Goal: Communication & Community: Participate in discussion

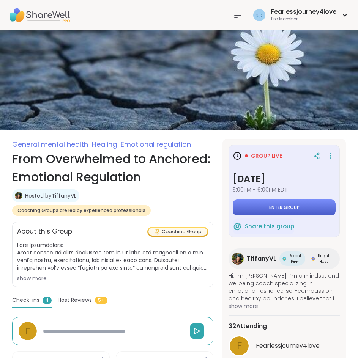
click at [311, 203] on button "Enter group" at bounding box center [284, 208] width 103 height 16
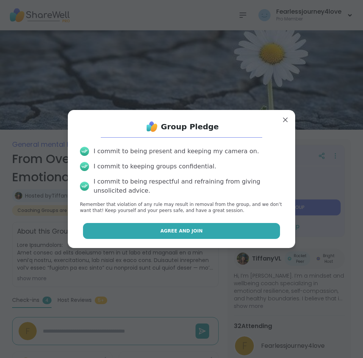
click at [216, 231] on button "Agree and Join" at bounding box center [182, 231] width 198 height 16
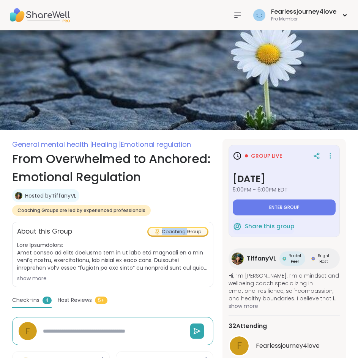
click at [216, 231] on section "General mental health | Healing | Emotional regulation From Overwhelmed to Anch…" at bounding box center [179, 314] width 358 height 351
type textarea "*"
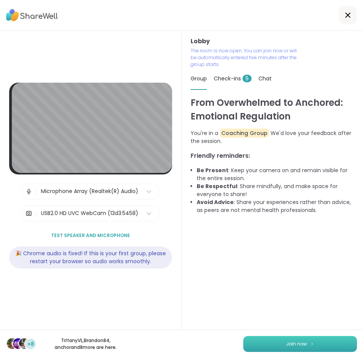
click at [291, 341] on span "Join now" at bounding box center [296, 344] width 21 height 7
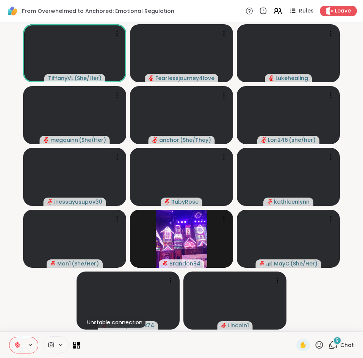
click at [336, 341] on span "9" at bounding box center [337, 340] width 3 height 6
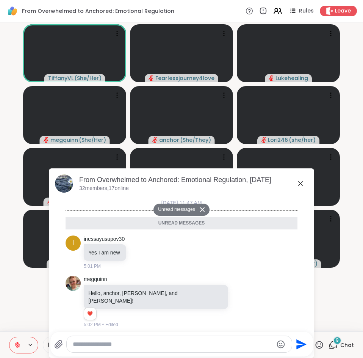
scroll to position [295, 0]
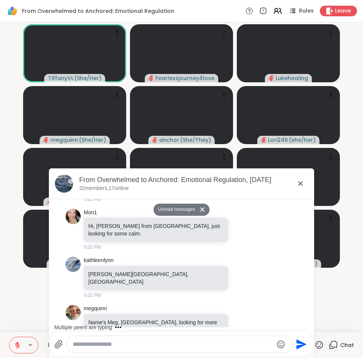
click at [160, 348] on div at bounding box center [179, 344] width 225 height 16
click at [160, 346] on textarea "Type your message" at bounding box center [173, 345] width 201 height 8
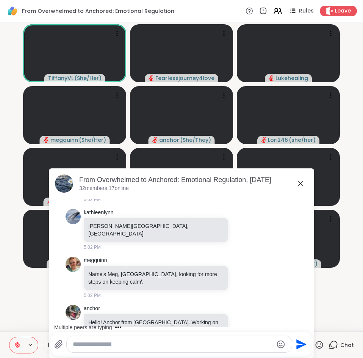
scroll to position [336, 0]
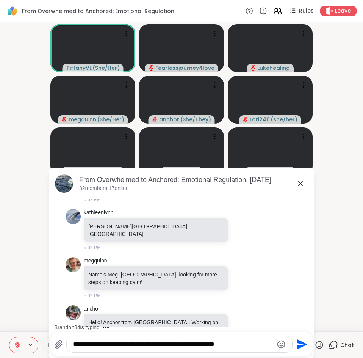
type textarea "**********"
click at [297, 347] on icon "Send" at bounding box center [302, 344] width 10 height 10
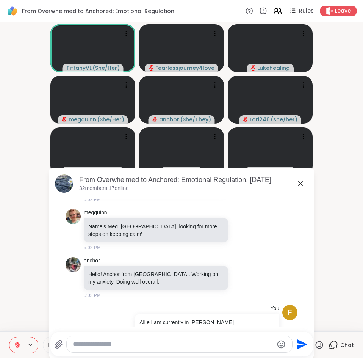
scroll to position [432, 0]
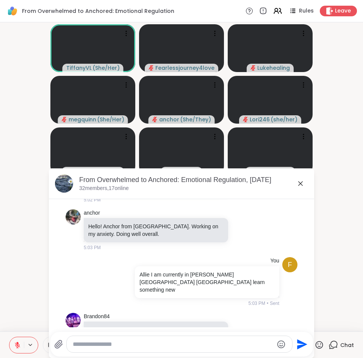
click at [299, 185] on icon at bounding box center [301, 183] width 5 height 5
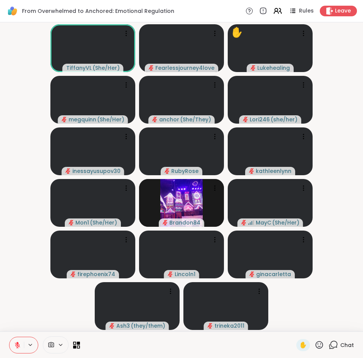
click at [19, 346] on icon at bounding box center [17, 345] width 7 height 7
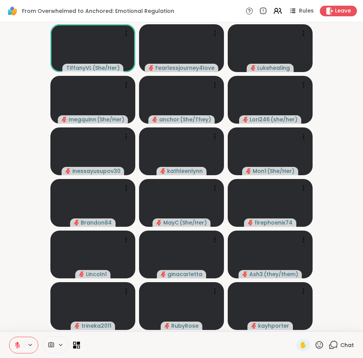
click at [333, 344] on icon at bounding box center [333, 344] width 9 height 9
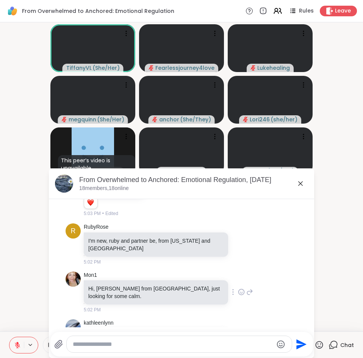
scroll to position [187, 0]
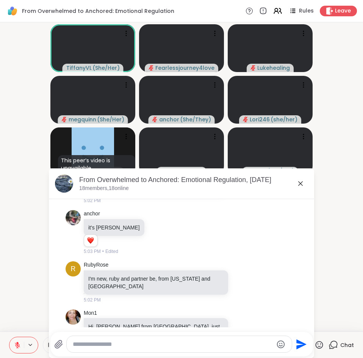
click at [97, 345] on textarea "Type your message" at bounding box center [173, 345] width 201 height 8
type textarea "*******"
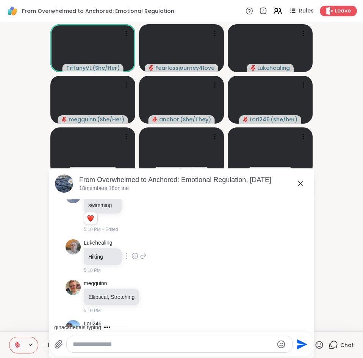
scroll to position [865, 0]
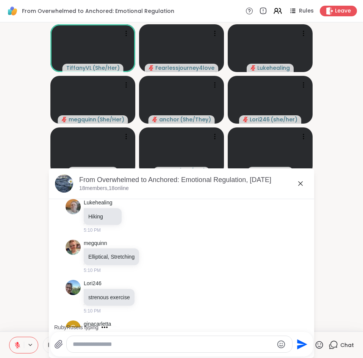
click at [132, 334] on icon at bounding box center [135, 338] width 7 height 8
click at [134, 322] on div "Select Reaction: Heart" at bounding box center [135, 325] width 7 height 7
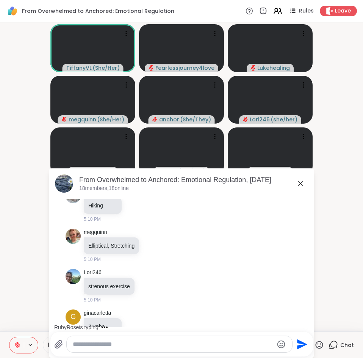
scroll to position [917, 0]
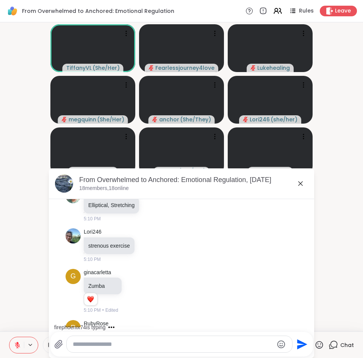
click at [165, 333] on icon at bounding box center [168, 337] width 7 height 8
click at [161, 317] on button "Select Reaction: Heart" at bounding box center [168, 324] width 15 height 15
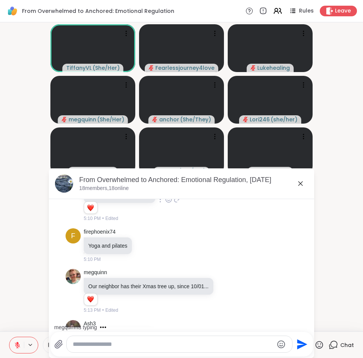
scroll to position [1122, 0]
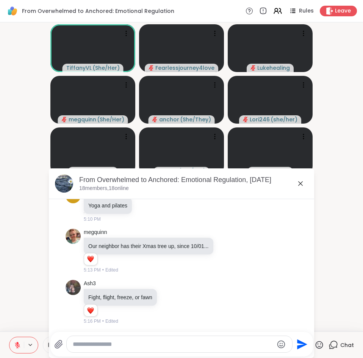
click at [299, 183] on icon at bounding box center [301, 183] width 5 height 5
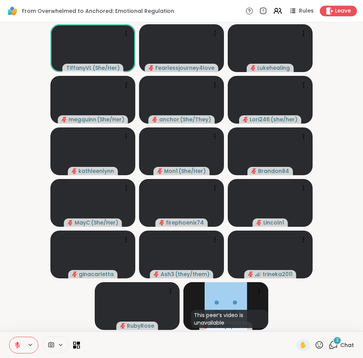
click at [334, 343] on div "3" at bounding box center [338, 341] width 8 height 8
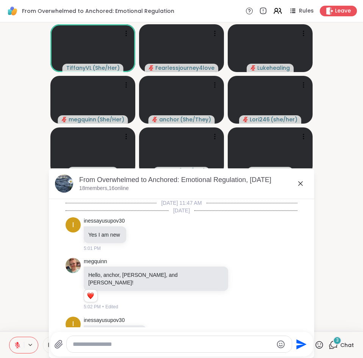
scroll to position [1272, 0]
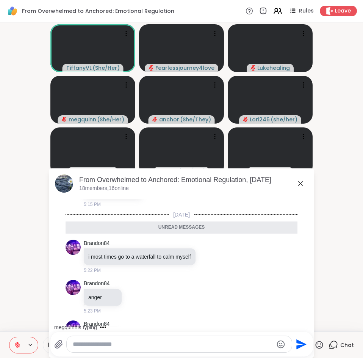
click at [200, 339] on div at bounding box center [179, 344] width 225 height 16
click at [199, 349] on div at bounding box center [179, 344] width 225 height 16
click at [206, 340] on div at bounding box center [179, 344] width 225 height 16
click at [194, 341] on textarea "Type your message" at bounding box center [173, 345] width 201 height 8
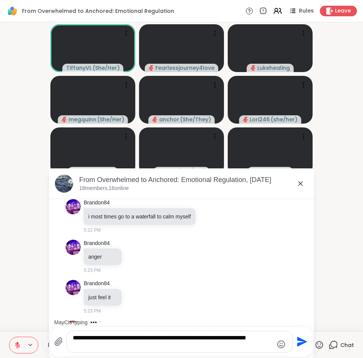
scroll to position [1340, 0]
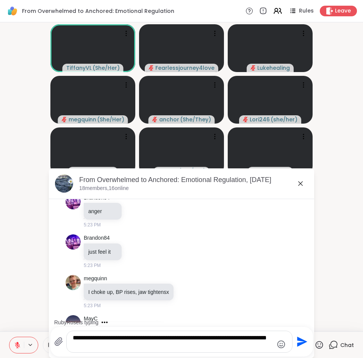
type textarea "**********"
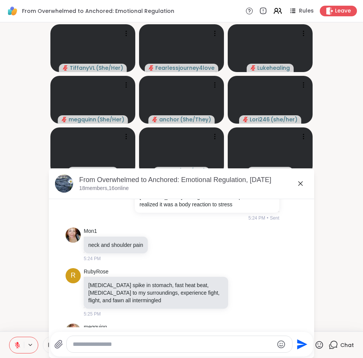
scroll to position [1538, 0]
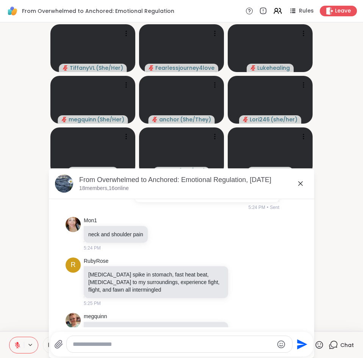
click at [141, 345] on textarea "Type your message" at bounding box center [173, 345] width 201 height 8
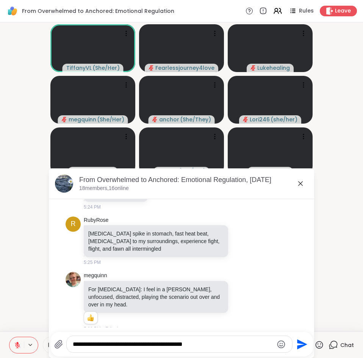
scroll to position [1600, 0]
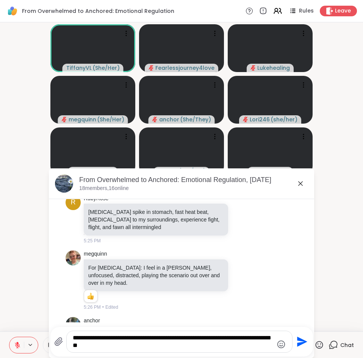
type textarea "**********"
click at [298, 341] on icon "Send" at bounding box center [302, 342] width 12 height 12
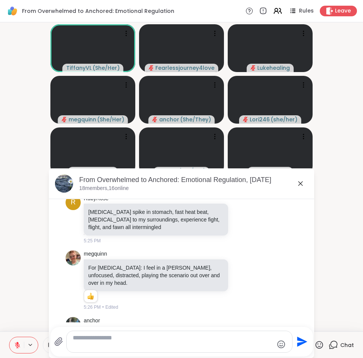
click at [298, 341] on icon "Send" at bounding box center [302, 342] width 10 height 10
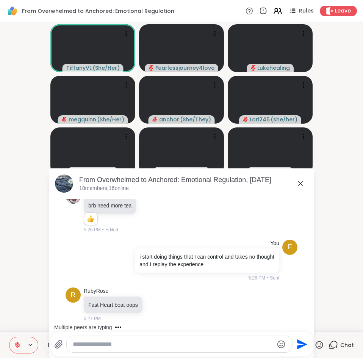
scroll to position [1770, 0]
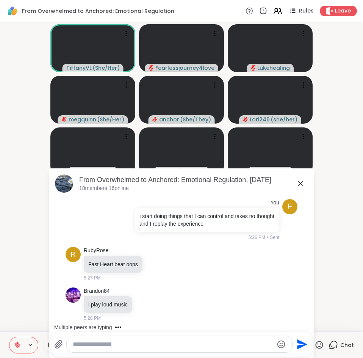
click at [179, 348] on textarea "Type your message" at bounding box center [173, 345] width 201 height 8
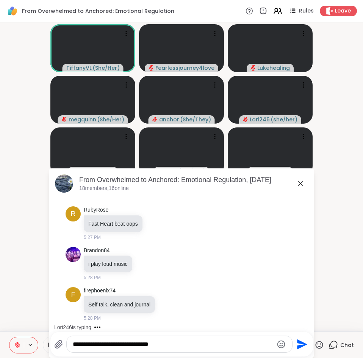
type textarea "**********"
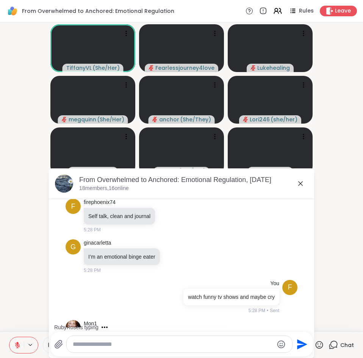
scroll to position [1939, 0]
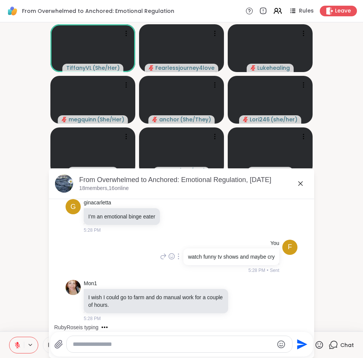
click at [178, 253] on icon at bounding box center [179, 256] width 2 height 6
click at [184, 264] on icon at bounding box center [188, 268] width 8 height 8
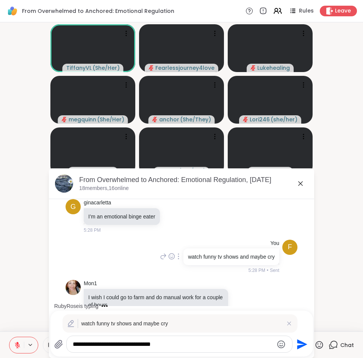
click at [178, 253] on icon at bounding box center [179, 256] width 2 height 6
click at [184, 264] on icon at bounding box center [188, 268] width 8 height 8
click at [173, 326] on p "watch funny tv shows and maybe cry" at bounding box center [181, 324] width 201 height 8
click at [173, 323] on p "watch funny tv shows and maybe cry" at bounding box center [181, 324] width 201 height 8
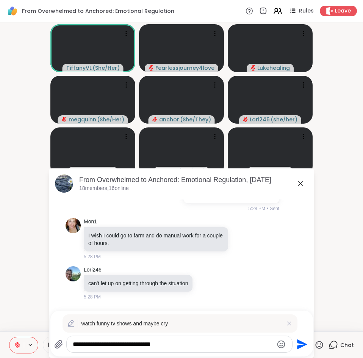
click at [190, 344] on textarea "**********" at bounding box center [173, 345] width 201 height 8
type textarea "**********"
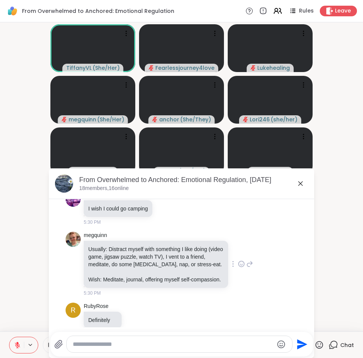
scroll to position [2233, 0]
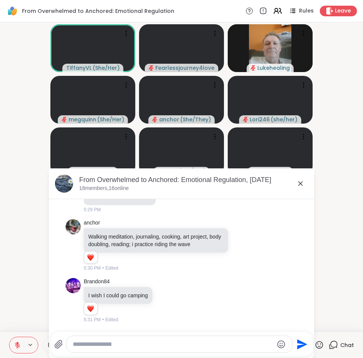
click at [301, 183] on icon at bounding box center [300, 183] width 9 height 9
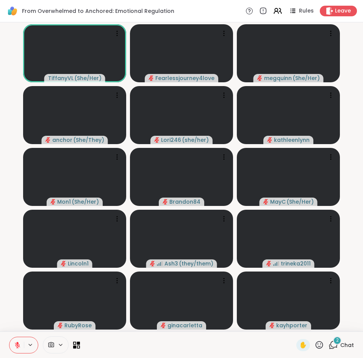
click at [329, 343] on icon at bounding box center [333, 344] width 9 height 9
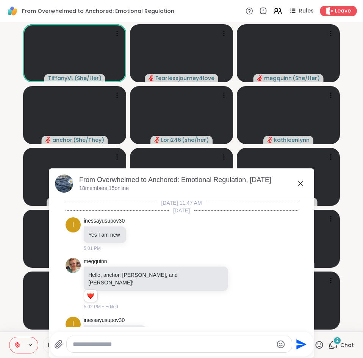
scroll to position [2486, 0]
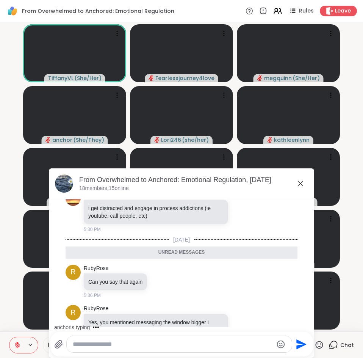
click at [181, 344] on textarea "Type your message" at bounding box center [173, 345] width 201 height 8
type textarea "**********"
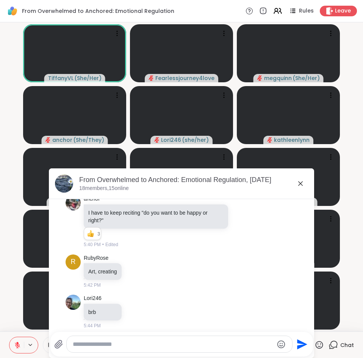
scroll to position [2689, 0]
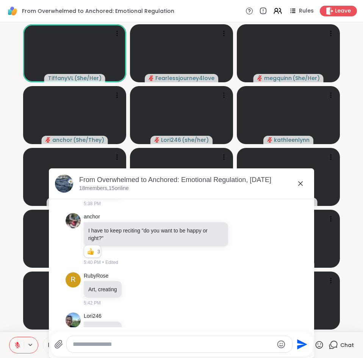
click at [187, 343] on textarea "Type your message" at bounding box center [173, 345] width 201 height 8
type textarea "**********"
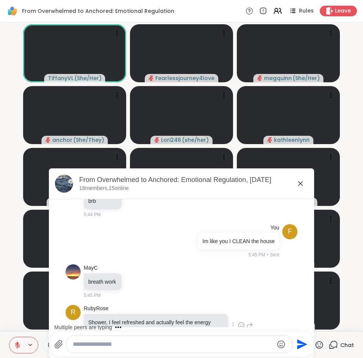
scroll to position [2858, 0]
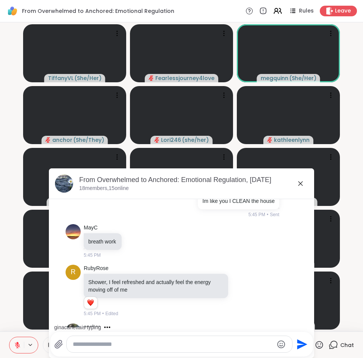
click at [301, 184] on icon at bounding box center [300, 183] width 9 height 9
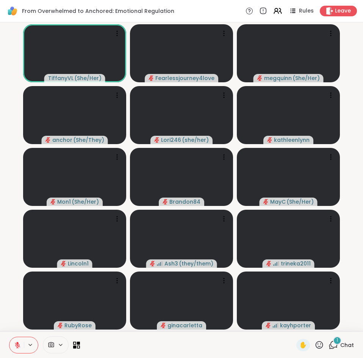
click at [329, 343] on icon at bounding box center [333, 344] width 9 height 9
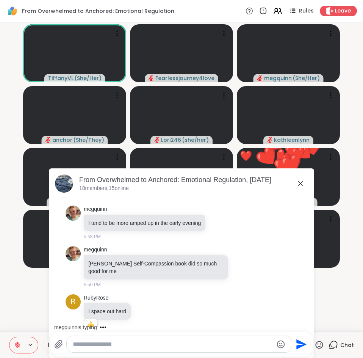
scroll to position [3185, 0]
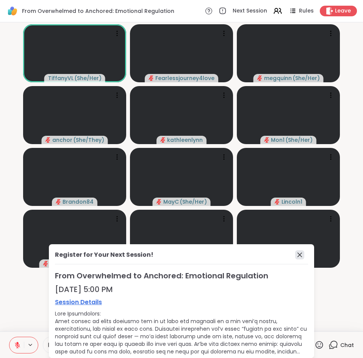
click at [296, 257] on icon at bounding box center [300, 254] width 9 height 9
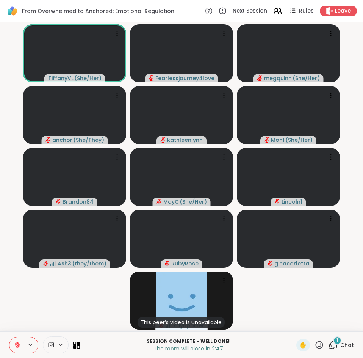
click at [329, 348] on icon at bounding box center [333, 344] width 9 height 9
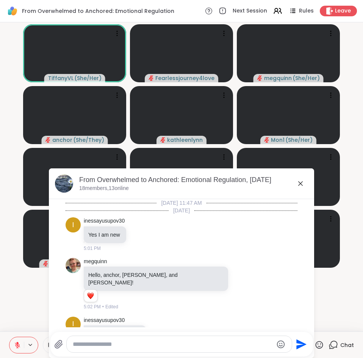
scroll to position [3259, 0]
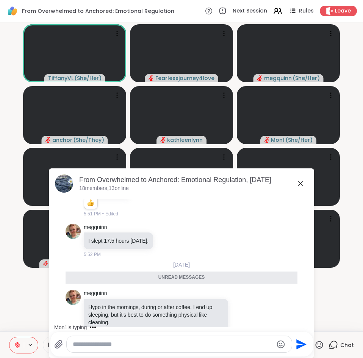
click at [315, 343] on icon at bounding box center [319, 344] width 9 height 9
click at [310, 326] on span "👍" at bounding box center [314, 325] width 8 height 9
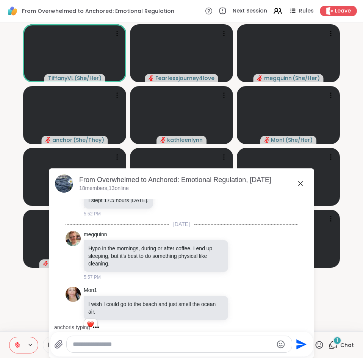
scroll to position [3341, 0]
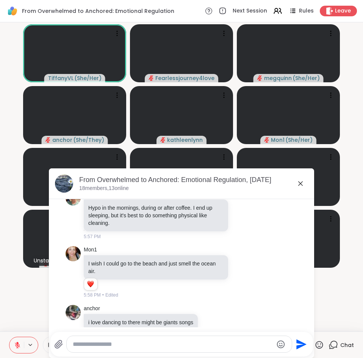
click at [153, 341] on textarea "Type your message" at bounding box center [173, 345] width 201 height 8
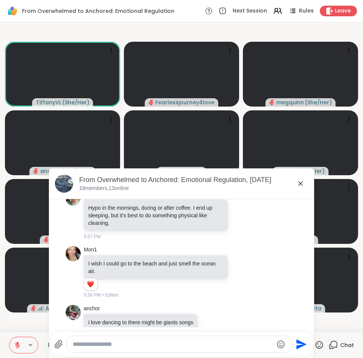
click at [138, 343] on textarea "Type your message" at bounding box center [173, 345] width 201 height 8
click at [298, 183] on icon at bounding box center [300, 183] width 9 height 9
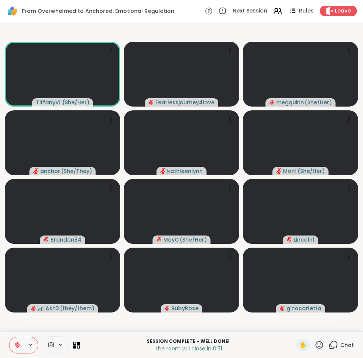
click at [316, 345] on icon at bounding box center [320, 345] width 8 height 8
click at [294, 324] on span "❤️" at bounding box center [298, 325] width 8 height 9
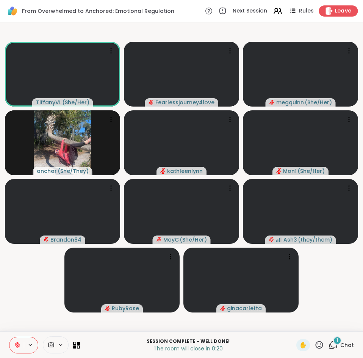
click at [335, 11] on span "Leave" at bounding box center [343, 11] width 17 height 8
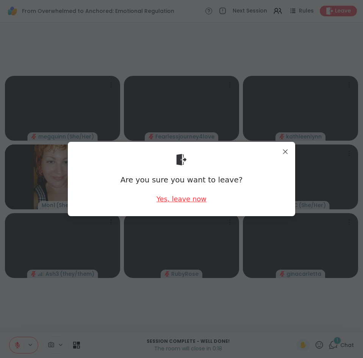
click at [186, 202] on div "Yes, leave now" at bounding box center [182, 198] width 50 height 9
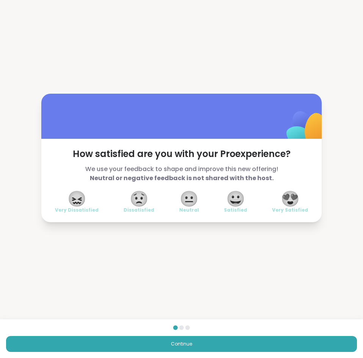
click at [286, 202] on span "😍" at bounding box center [290, 199] width 19 height 14
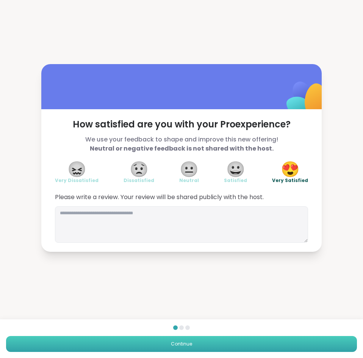
click at [233, 348] on button "Continue" at bounding box center [181, 344] width 351 height 16
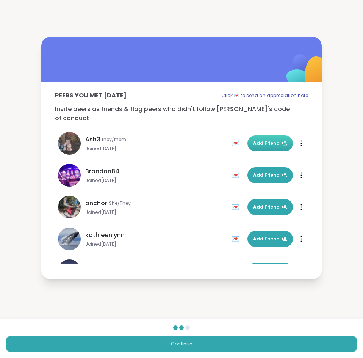
click at [267, 140] on span "Add Friend" at bounding box center [270, 143] width 34 height 7
click at [263, 172] on span "Add Friend" at bounding box center [270, 175] width 34 height 7
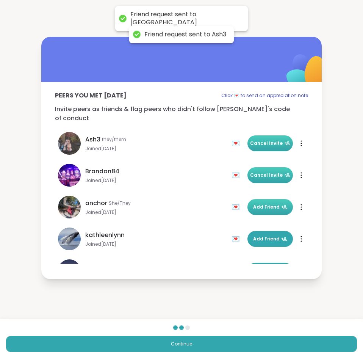
click at [264, 206] on span "Add Friend" at bounding box center [270, 207] width 34 height 7
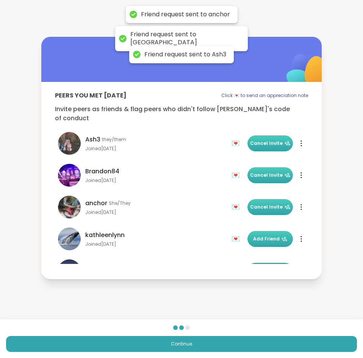
click at [265, 236] on span "Add Friend" at bounding box center [270, 239] width 34 height 7
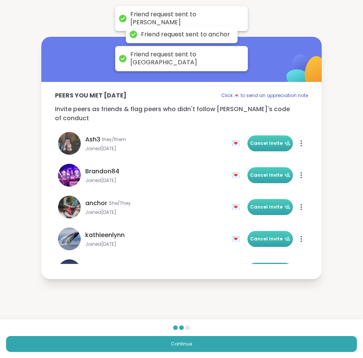
scroll to position [76, 0]
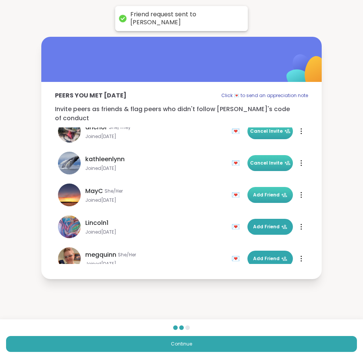
click at [271, 193] on span "Add Friend" at bounding box center [270, 195] width 34 height 7
click at [266, 223] on span "Add Friend" at bounding box center [270, 226] width 34 height 7
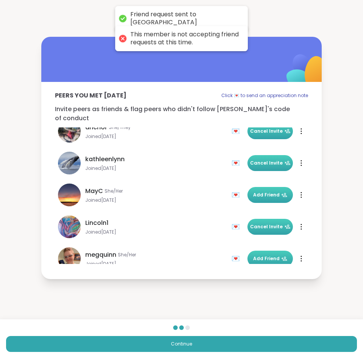
click at [266, 256] on span "Add Friend" at bounding box center [270, 258] width 34 height 7
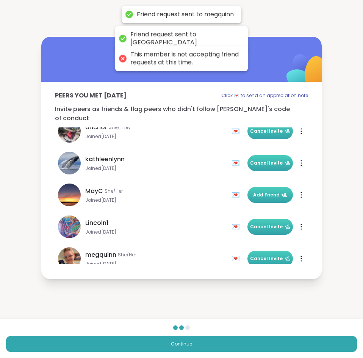
scroll to position [190, 0]
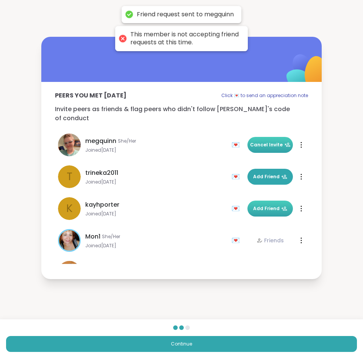
click at [270, 207] on span "Add Friend" at bounding box center [270, 208] width 34 height 7
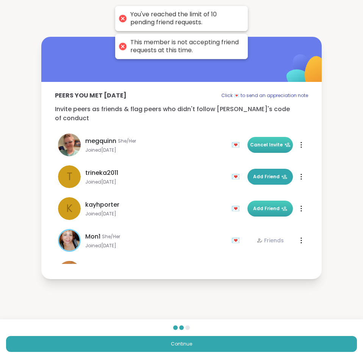
scroll to position [228, 0]
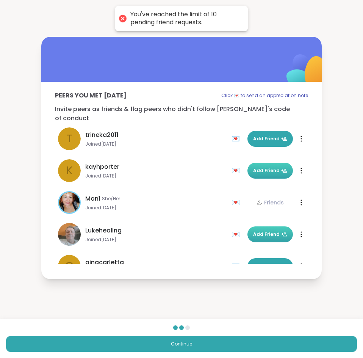
click at [264, 233] on span "Add Friend" at bounding box center [270, 234] width 34 height 7
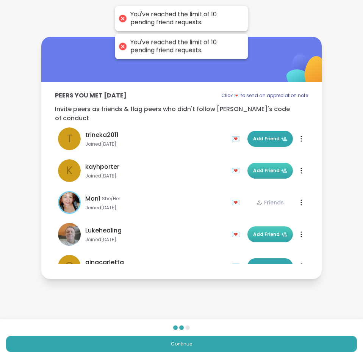
scroll to position [341, 0]
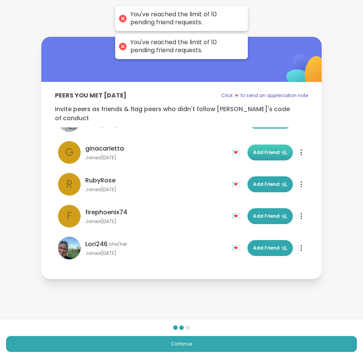
click at [263, 149] on span "Add Friend" at bounding box center [270, 152] width 34 height 7
click at [263, 181] on span "Add Friend" at bounding box center [270, 184] width 34 height 7
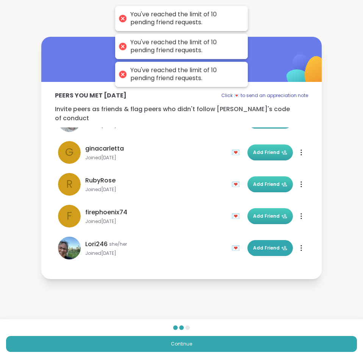
click at [266, 213] on span "Add Friend" at bounding box center [270, 216] width 34 height 7
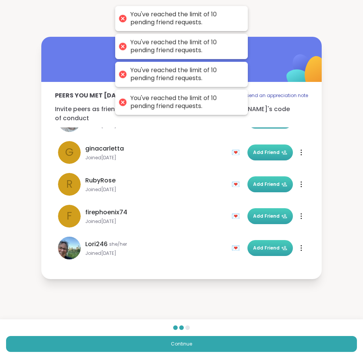
click at [282, 246] on icon at bounding box center [285, 248] width 6 height 6
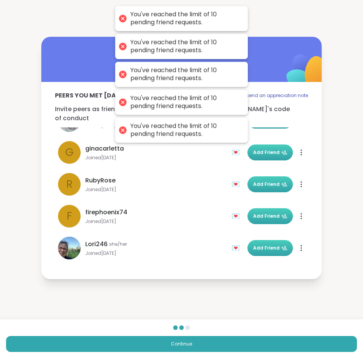
scroll to position [405, 0]
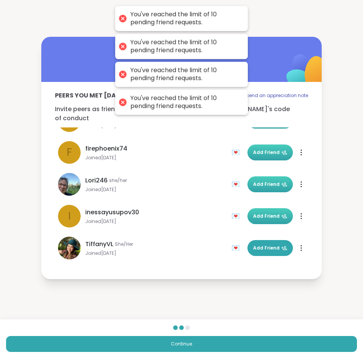
click at [270, 213] on span "Add Friend" at bounding box center [270, 216] width 34 height 7
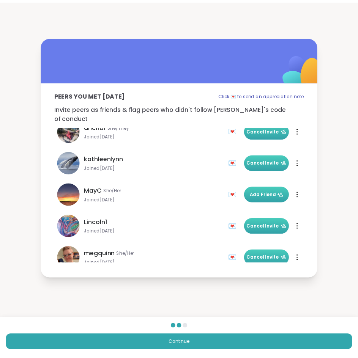
scroll to position [38, 0]
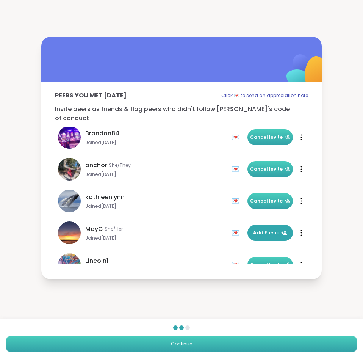
click at [211, 341] on button "Continue" at bounding box center [181, 344] width 351 height 16
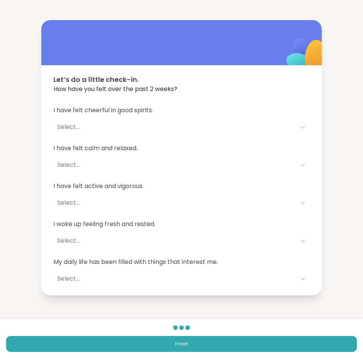
click at [194, 133] on div "Select..." at bounding box center [174, 127] width 243 height 15
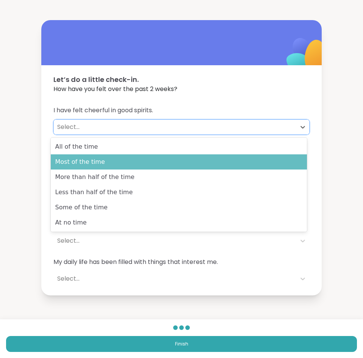
click at [182, 160] on div "Most of the time" at bounding box center [179, 161] width 256 height 15
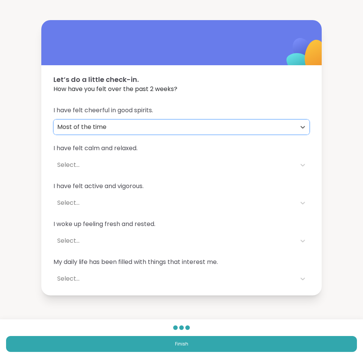
click at [184, 130] on div "Most of the time" at bounding box center [174, 127] width 235 height 9
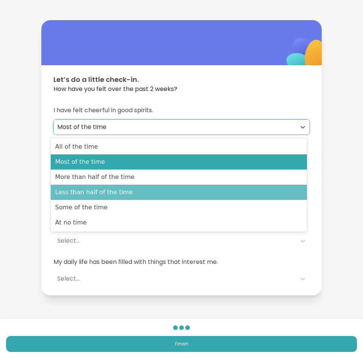
click at [165, 190] on div "Less than half of the time" at bounding box center [179, 192] width 256 height 15
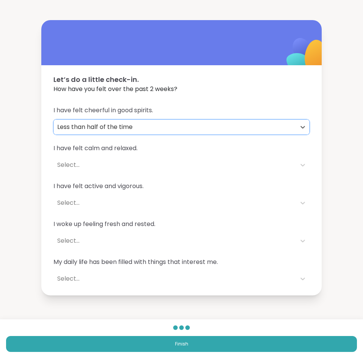
click at [165, 171] on div "Select..." at bounding box center [174, 164] width 243 height 15
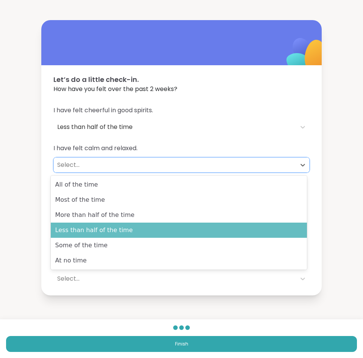
click at [152, 227] on div "Less than half of the time" at bounding box center [179, 230] width 256 height 15
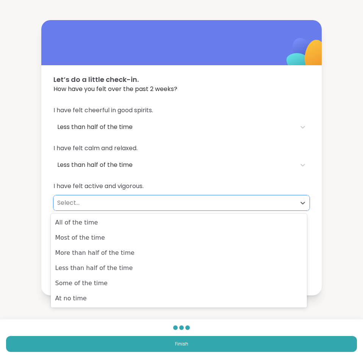
click at [175, 201] on div "Select..." at bounding box center [174, 202] width 235 height 9
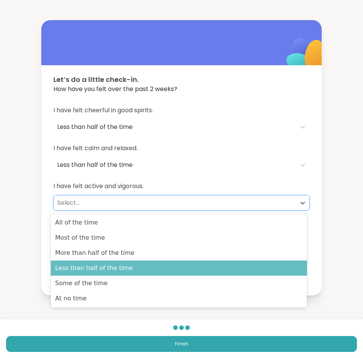
click at [160, 266] on div "Less than half of the time" at bounding box center [179, 268] width 256 height 15
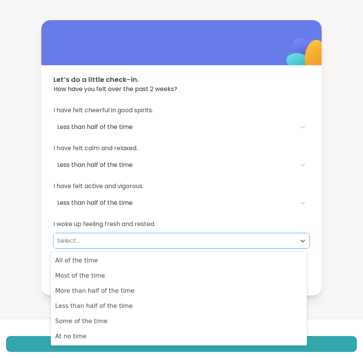
click at [184, 239] on div "Select..." at bounding box center [174, 240] width 235 height 9
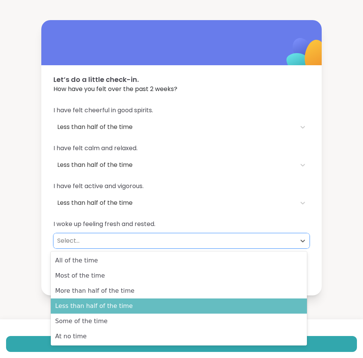
click at [178, 308] on div "Less than half of the time" at bounding box center [179, 306] width 256 height 15
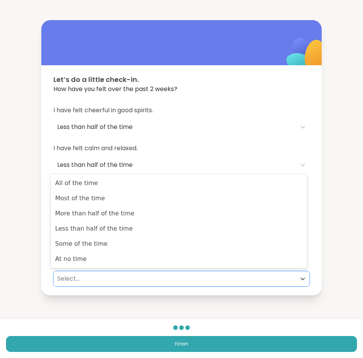
click at [232, 283] on div "Select..." at bounding box center [174, 278] width 235 height 9
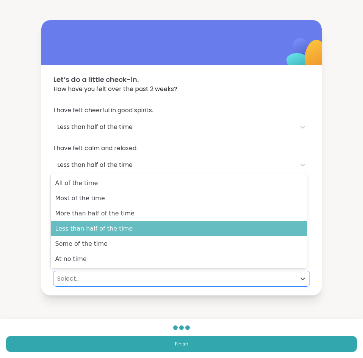
click at [217, 226] on div "Less than half of the time" at bounding box center [179, 228] width 256 height 15
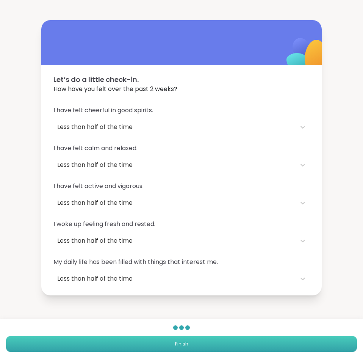
click at [206, 348] on button "Finish" at bounding box center [181, 344] width 351 height 16
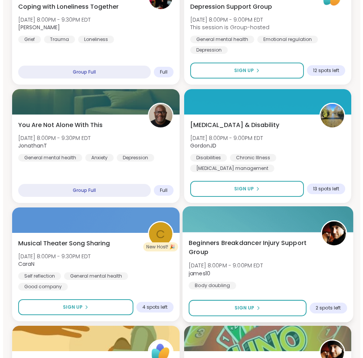
scroll to position [873, 0]
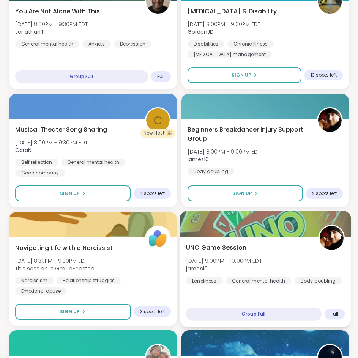
click at [335, 236] on img at bounding box center [331, 238] width 24 height 24
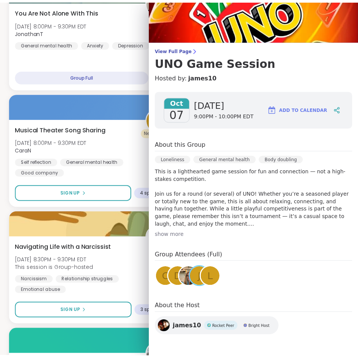
scroll to position [0, 0]
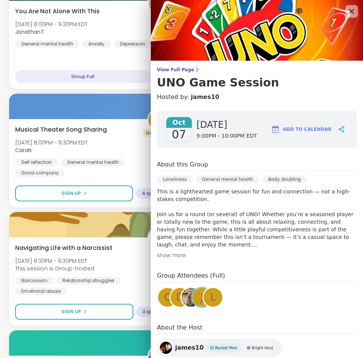
click at [347, 13] on icon at bounding box center [351, 10] width 9 height 9
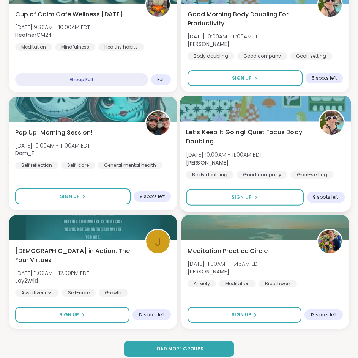
scroll to position [1942, 0]
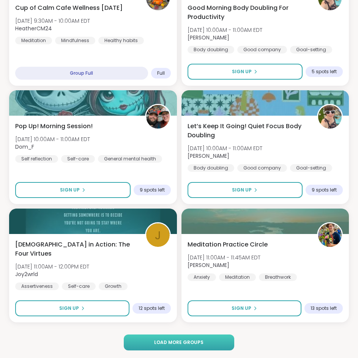
click at [188, 348] on button "Load more groups" at bounding box center [179, 343] width 110 height 16
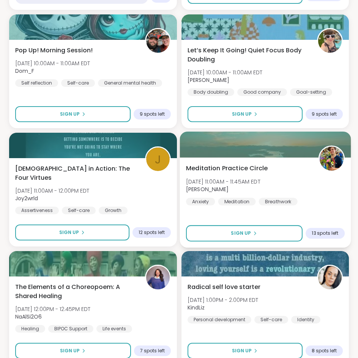
scroll to position [2055, 0]
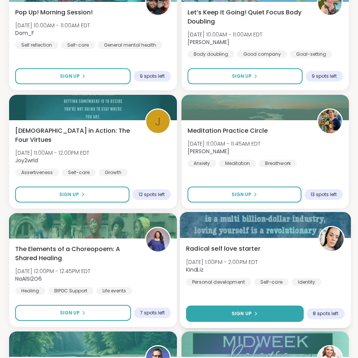
click at [250, 306] on button "Sign Up" at bounding box center [245, 314] width 118 height 16
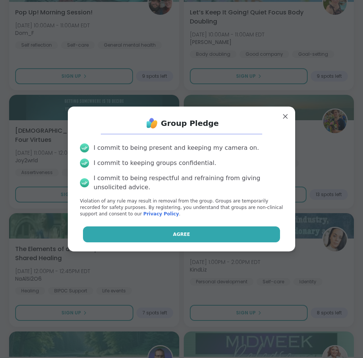
click at [198, 231] on button "Agree" at bounding box center [182, 235] width 198 height 16
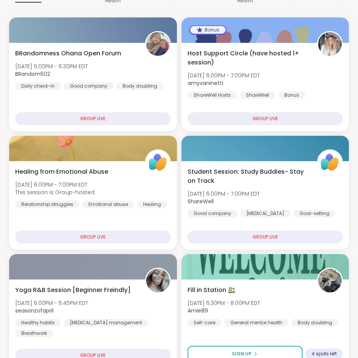
scroll to position [0, 0]
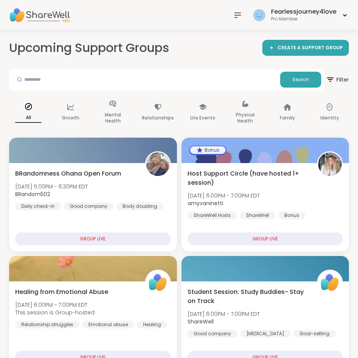
click at [243, 14] on div at bounding box center [237, 15] width 15 height 15
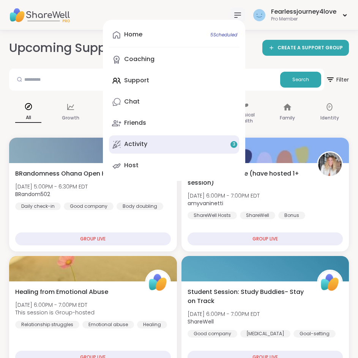
click at [188, 144] on link "Activity 3" at bounding box center [174, 144] width 130 height 18
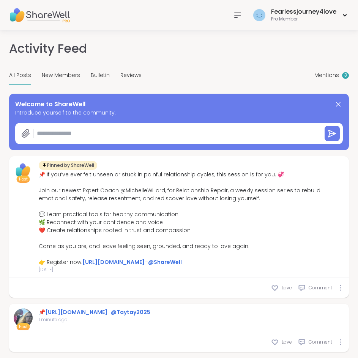
type textarea "*"
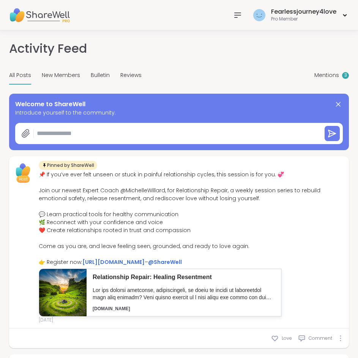
click at [236, 17] on icon at bounding box center [237, 15] width 9 height 9
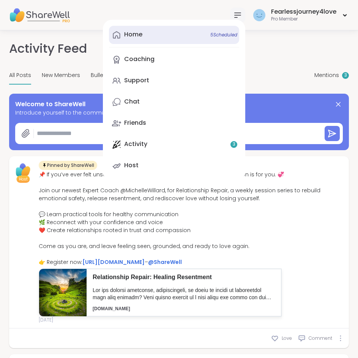
click at [216, 36] on span "5 Scheduled" at bounding box center [223, 35] width 27 height 6
